Goal: Find specific page/section: Find specific page/section

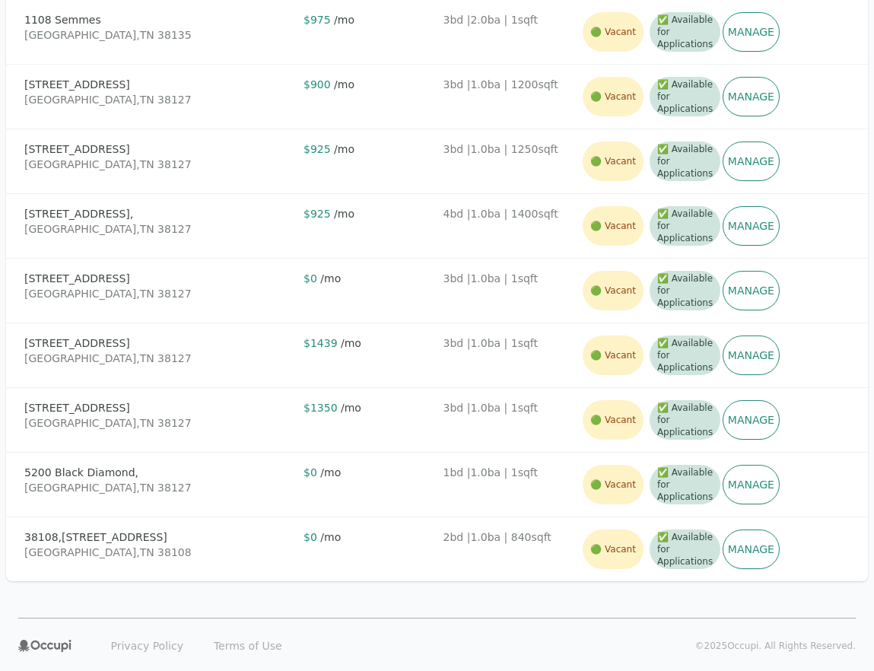
scroll to position [734, 0]
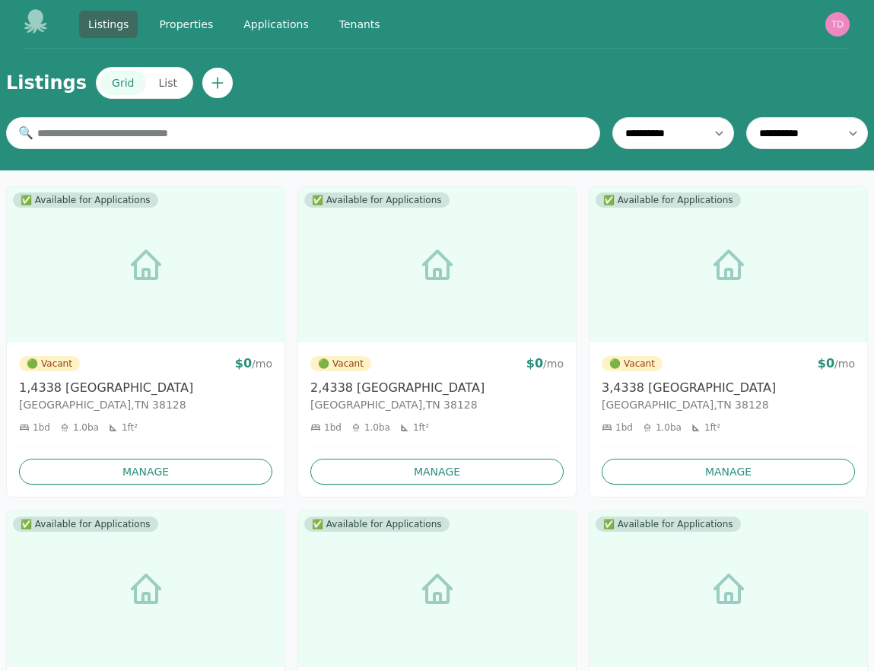
click at [164, 85] on button "List" at bounding box center [167, 83] width 43 height 24
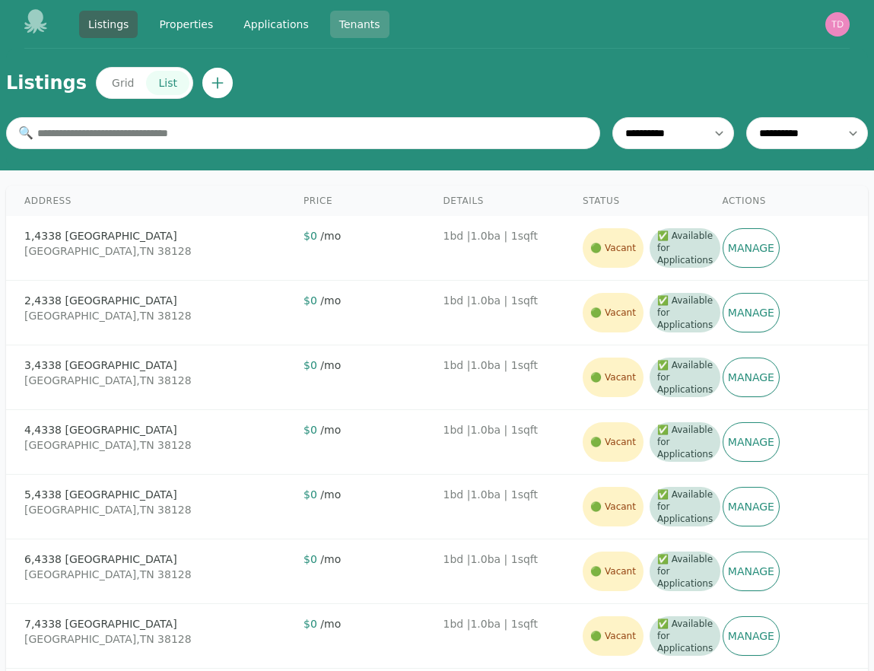
click at [355, 19] on link "Tenants" at bounding box center [359, 24] width 59 height 27
